Goal: Find specific page/section: Find specific page/section

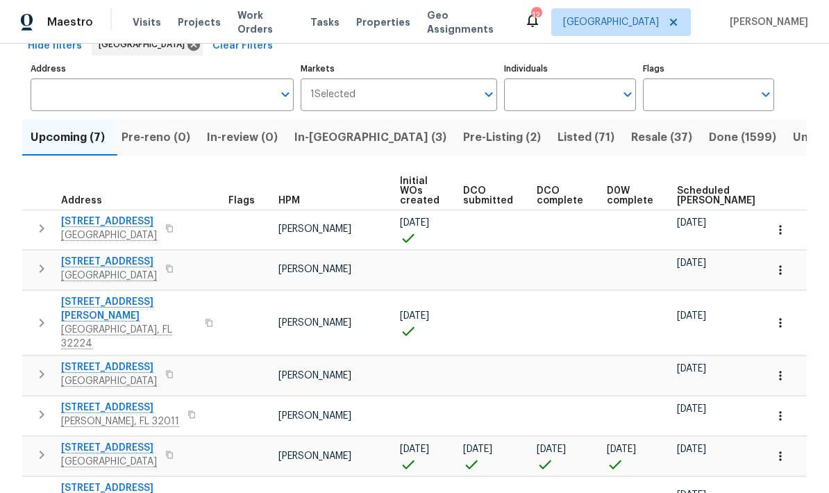
click at [108, 400] on span "[STREET_ADDRESS]" at bounding box center [120, 407] width 118 height 14
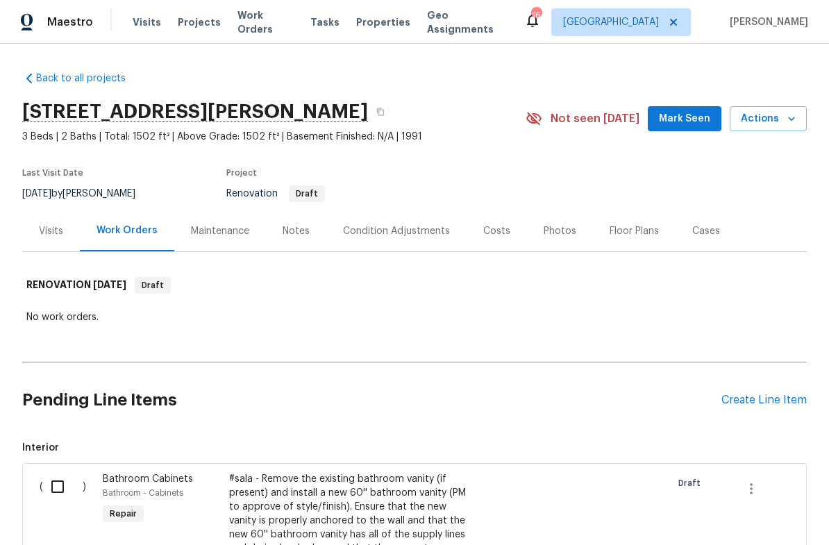
click at [293, 232] on div "Notes" at bounding box center [295, 231] width 27 height 14
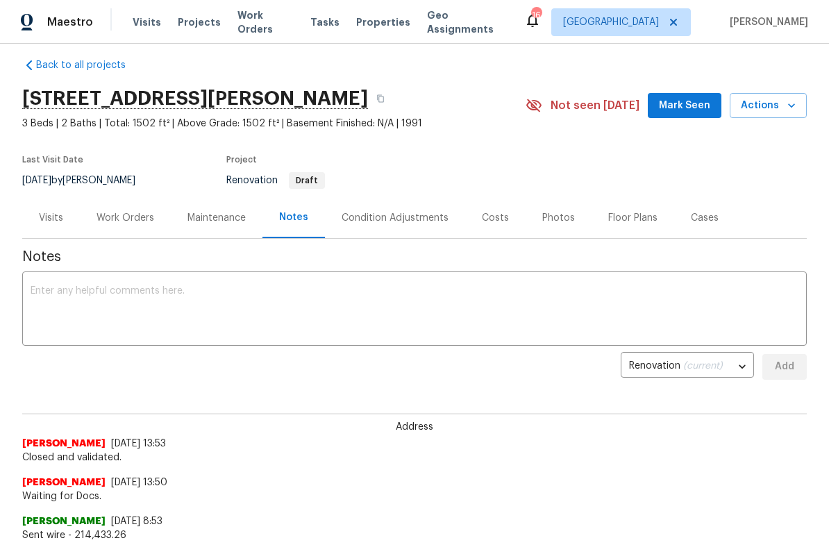
scroll to position [24, 0]
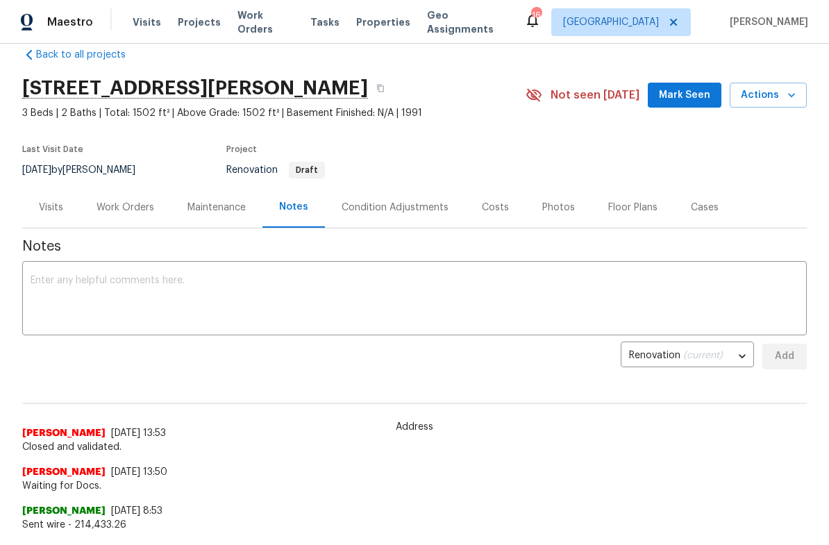
click at [498, 210] on div "Costs" at bounding box center [495, 208] width 27 height 14
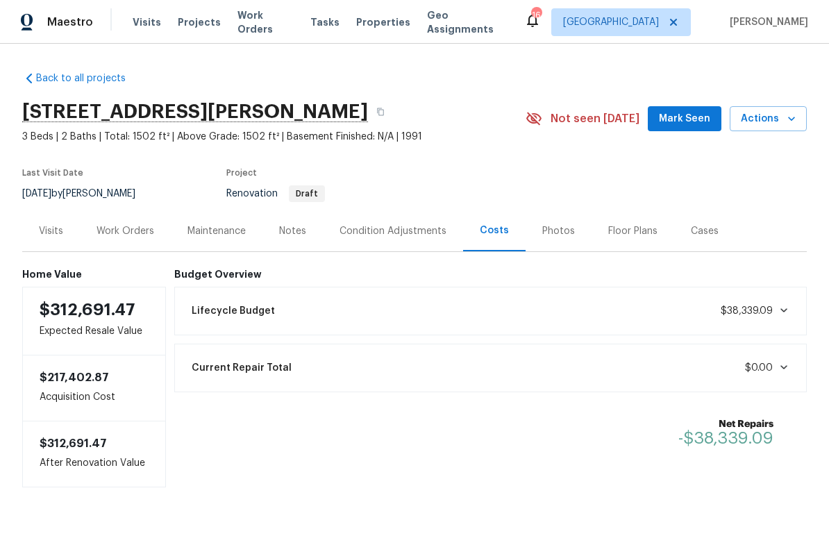
click at [779, 317] on span "$38,339.09" at bounding box center [754, 311] width 69 height 14
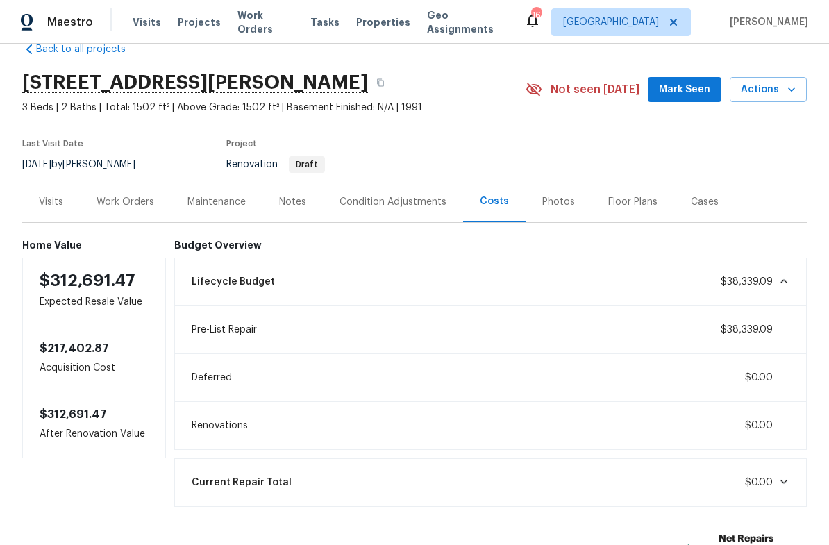
scroll to position [24, 0]
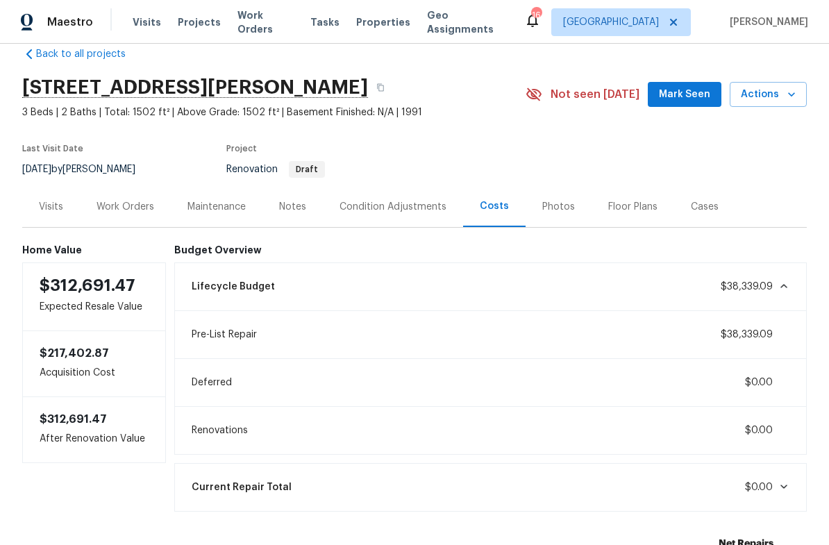
click at [371, 208] on div "Condition Adjustments" at bounding box center [392, 207] width 107 height 14
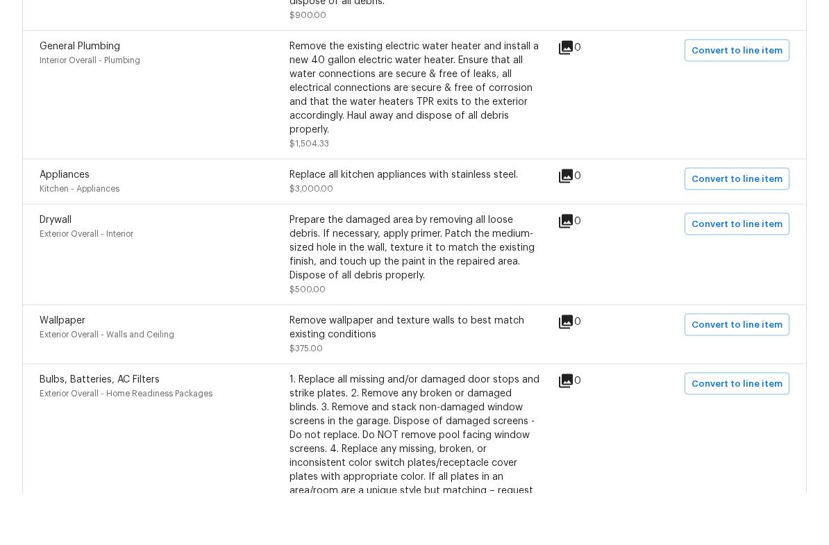
scroll to position [1894, 0]
